Goal: Communication & Community: Answer question/provide support

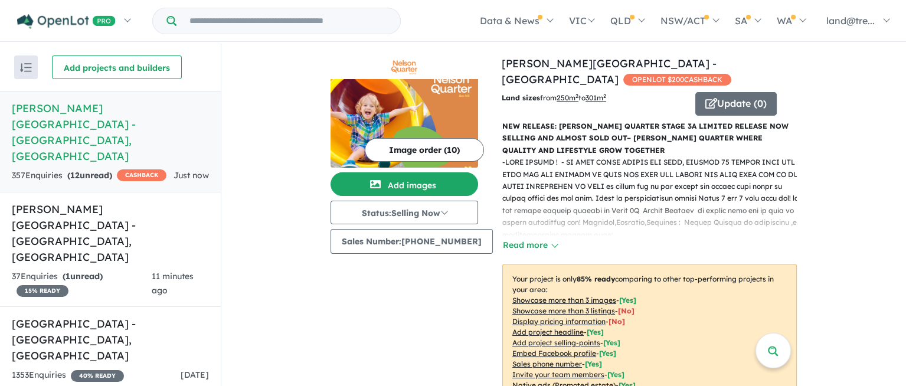
click at [458, 260] on div "Image order ( 10 ) Add images Status: Selling Now In Planning Coming Soon Selli…" at bounding box center [415, 273] width 171 height 437
click at [510, 238] on button "Read more" at bounding box center [529, 245] width 55 height 14
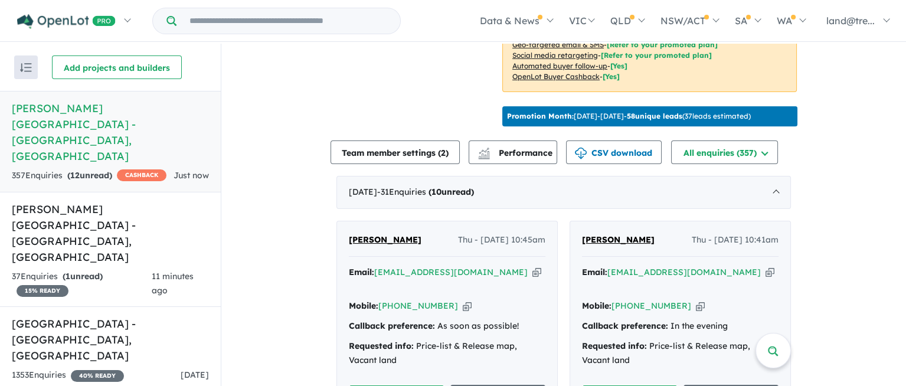
scroll to position [769, 0]
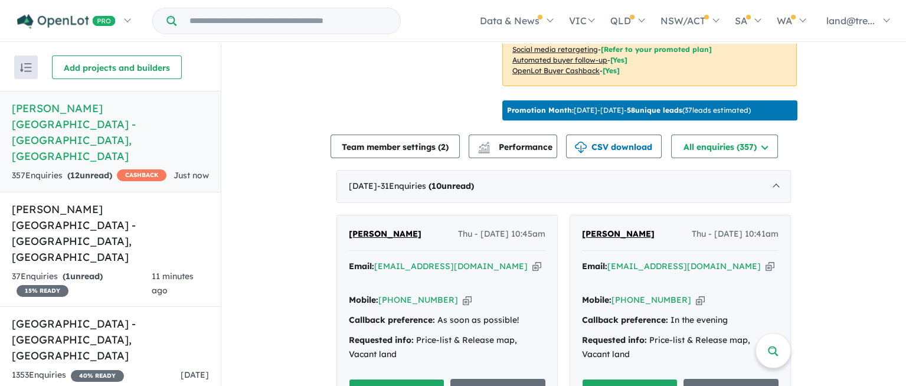
drag, startPoint x: 338, startPoint y: 120, endPoint x: 375, endPoint y: 155, distance: 50.9
drag, startPoint x: 337, startPoint y: 130, endPoint x: 409, endPoint y: 166, distance: 80.7
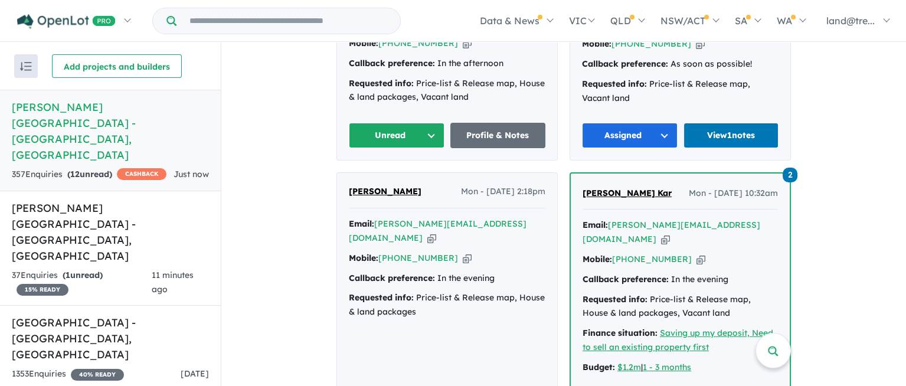
scroll to position [1674, 0]
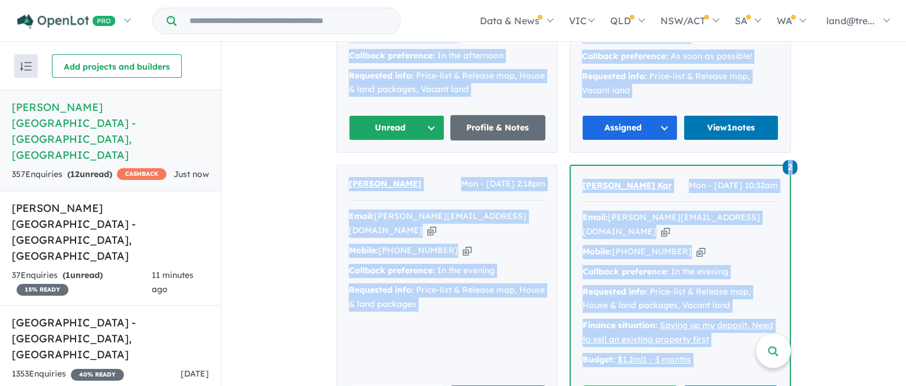
drag, startPoint x: 343, startPoint y: 169, endPoint x: 666, endPoint y: 296, distance: 347.1
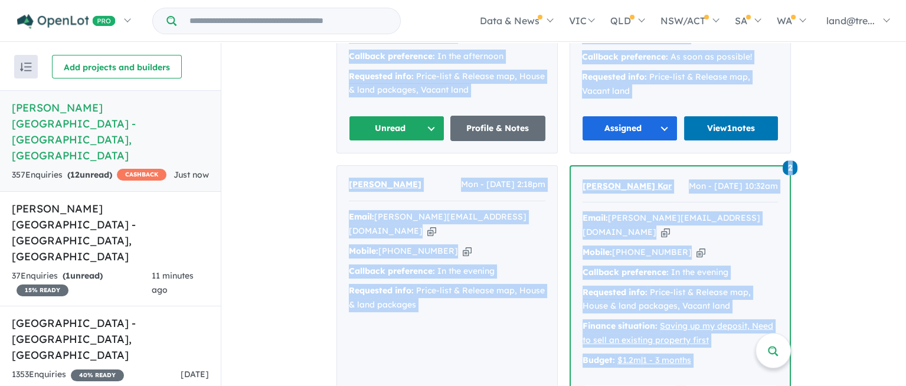
click at [462, 225] on div "Kris Lee Mon - 08/09/2025, 2:18pm Email: kris@inbeta.org Copied! Mobile: +61 47…" at bounding box center [447, 294] width 220 height 257
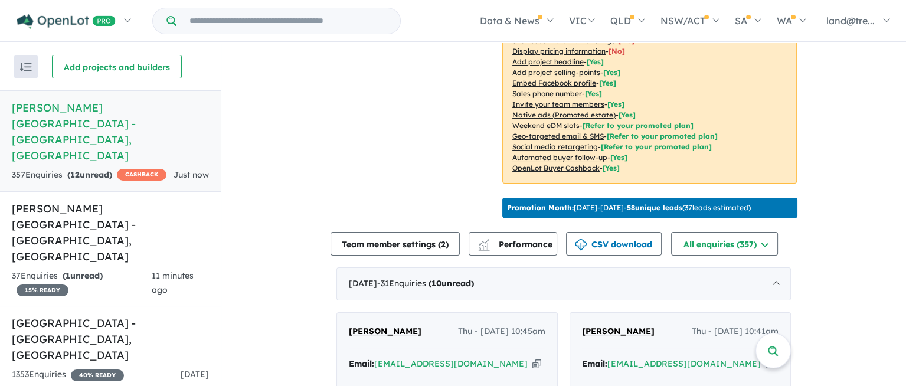
scroll to position [876, 0]
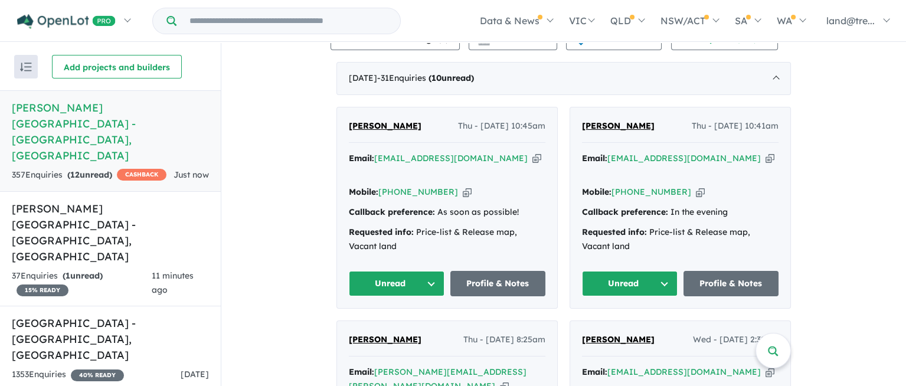
click at [427, 271] on button "Unread" at bounding box center [397, 283] width 96 height 25
click at [382, 325] on button "Assigned" at bounding box center [400, 338] width 103 height 27
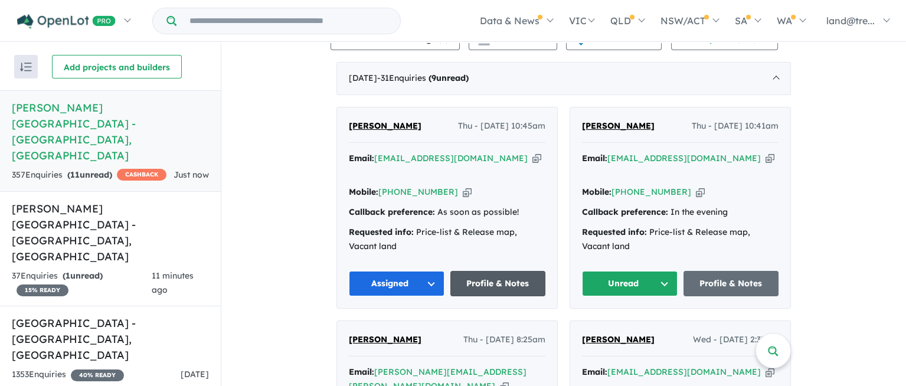
click at [487, 271] on link "Profile & Notes" at bounding box center [498, 283] width 96 height 25
click at [427, 271] on button "Assigned" at bounding box center [397, 283] width 96 height 25
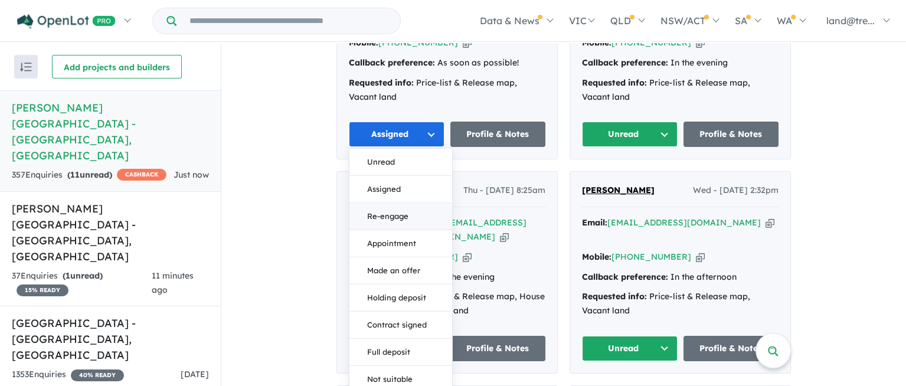
scroll to position [1027, 0]
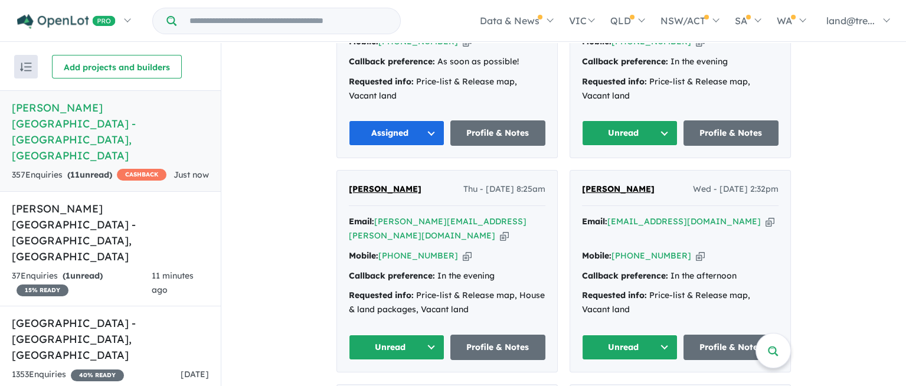
click at [663, 120] on button "Unread" at bounding box center [630, 132] width 96 height 25
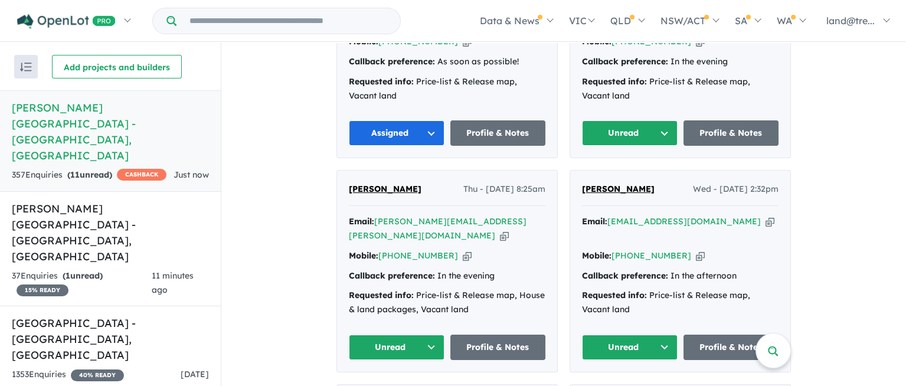
scroll to position [1152, 0]
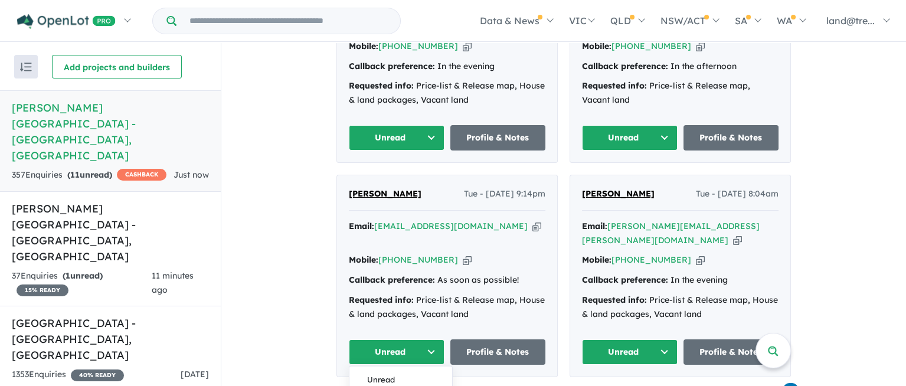
scroll to position [1326, 0]
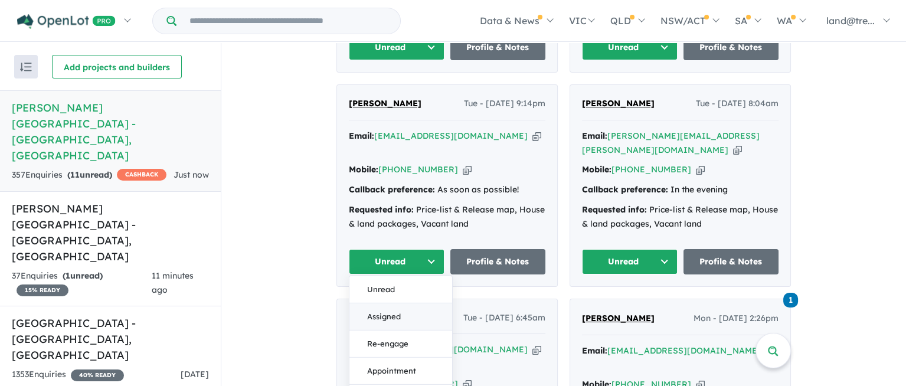
click at [379, 303] on button "Assigned" at bounding box center [400, 316] width 103 height 27
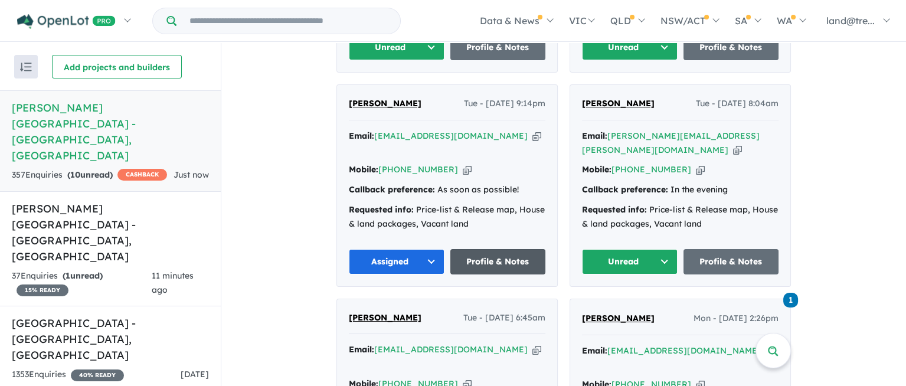
click at [497, 249] on link "Profile & Notes" at bounding box center [498, 261] width 96 height 25
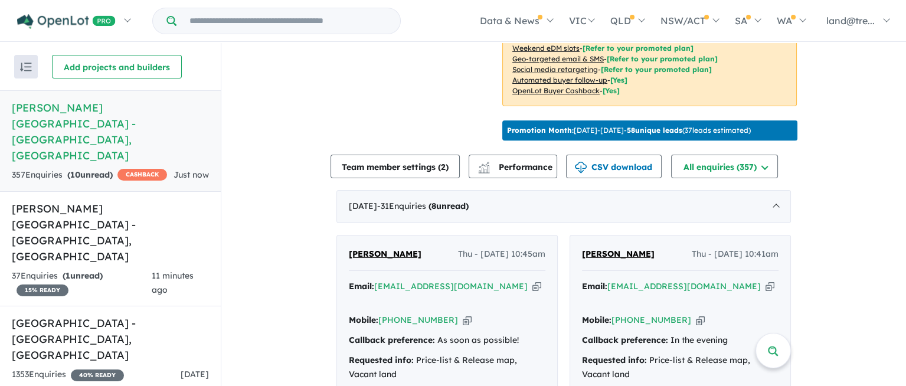
scroll to position [815, 0]
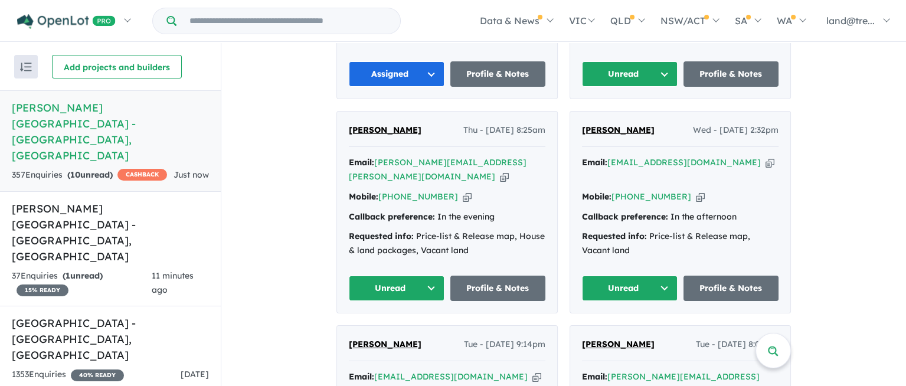
scroll to position [1084, 0]
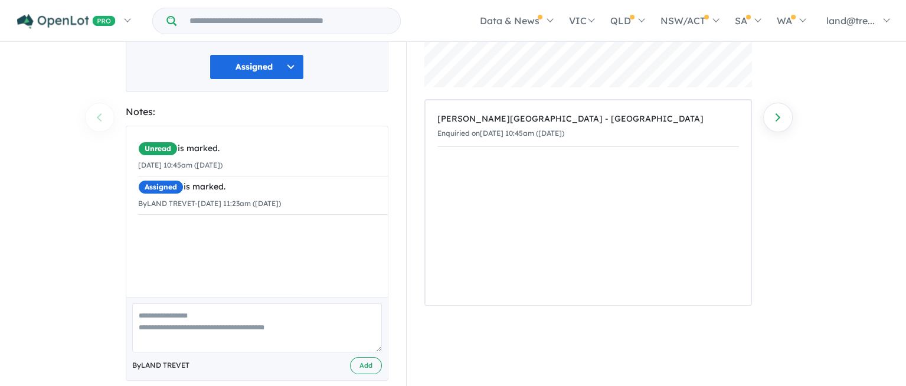
scroll to position [179, 0]
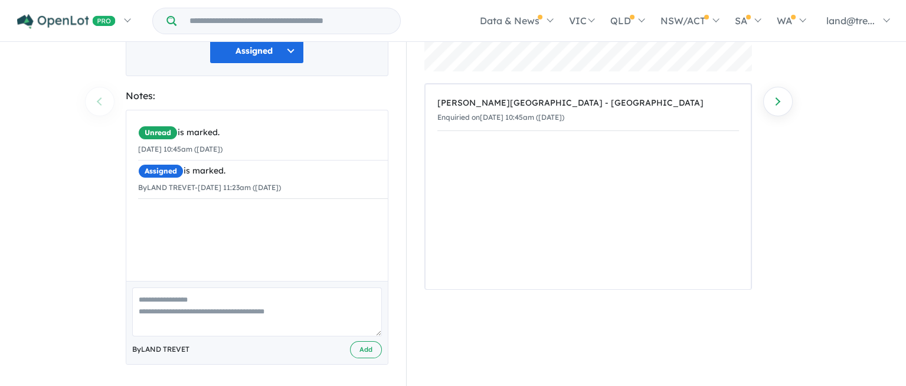
click at [150, 300] on textarea at bounding box center [257, 311] width 250 height 49
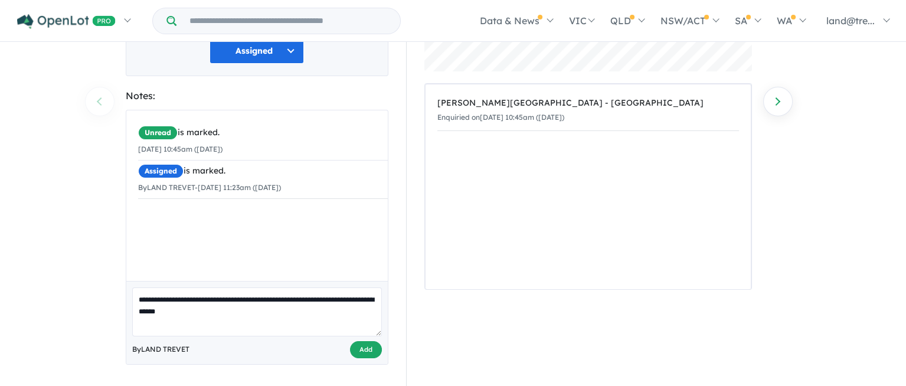
type textarea "**********"
click at [370, 342] on button "Add" at bounding box center [366, 349] width 32 height 17
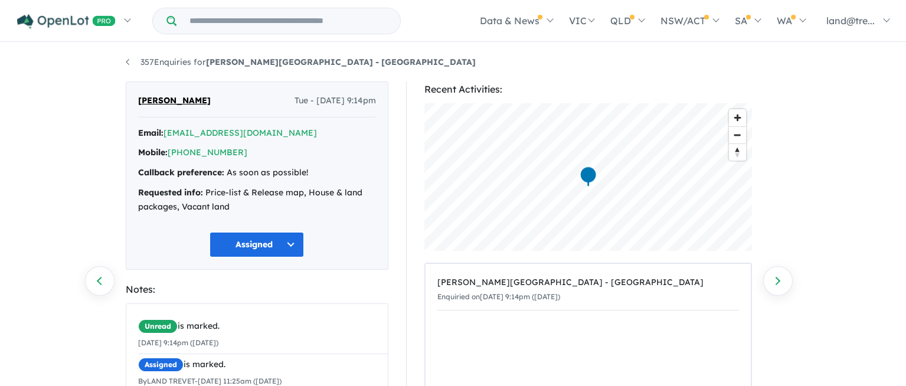
scroll to position [152, 0]
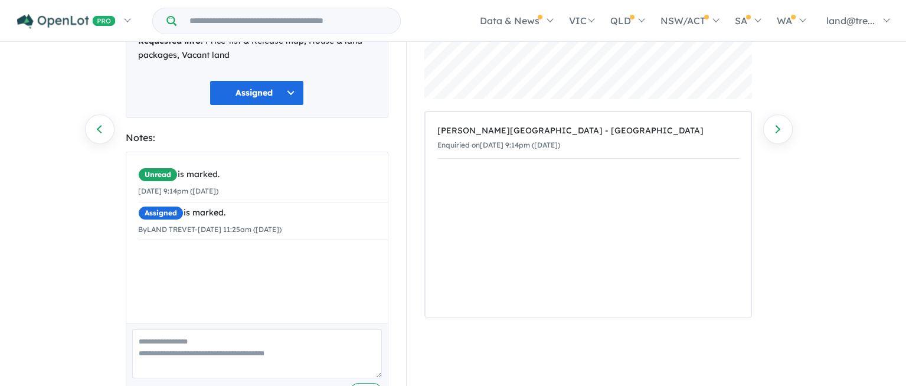
click at [151, 347] on textarea at bounding box center [257, 353] width 250 height 49
type textarea "**********"
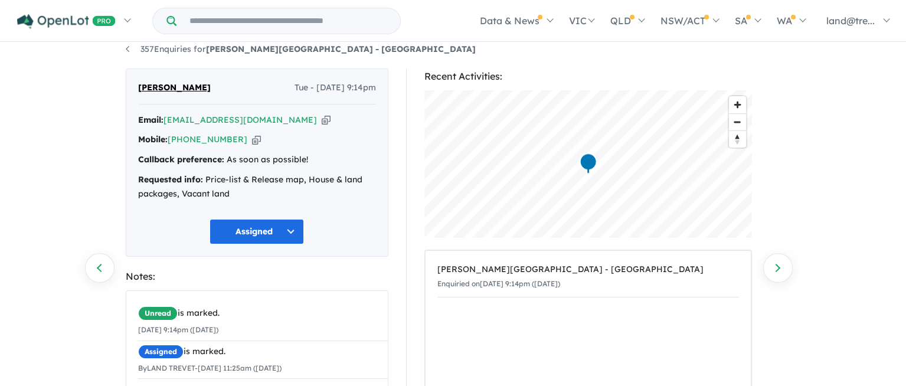
scroll to position [21, 0]
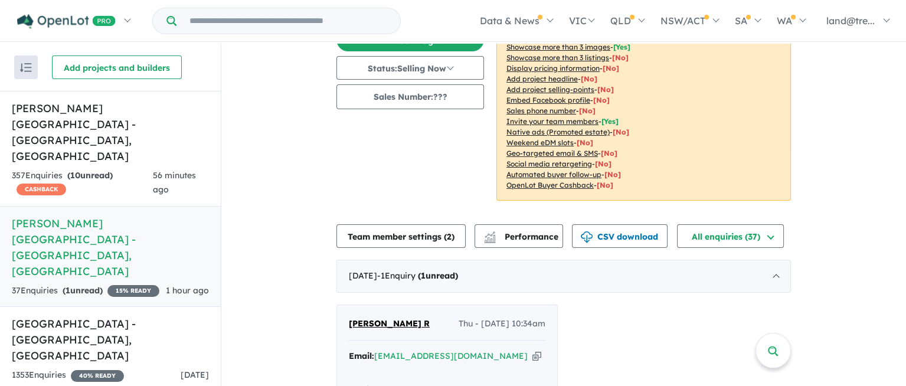
scroll to position [277, 0]
